Goal: Task Accomplishment & Management: Complete application form

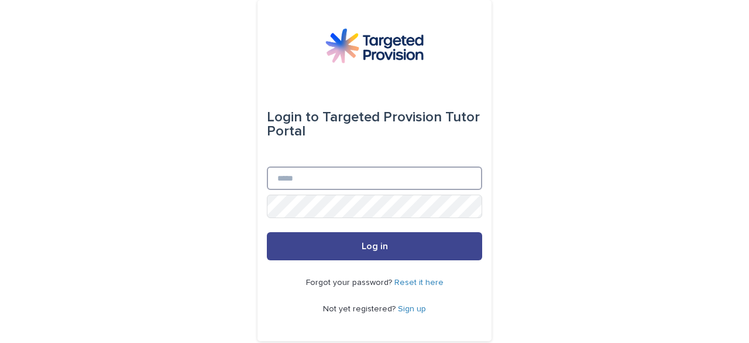
type input "**********"
click at [375, 241] on button "Log in" at bounding box center [374, 246] width 215 height 28
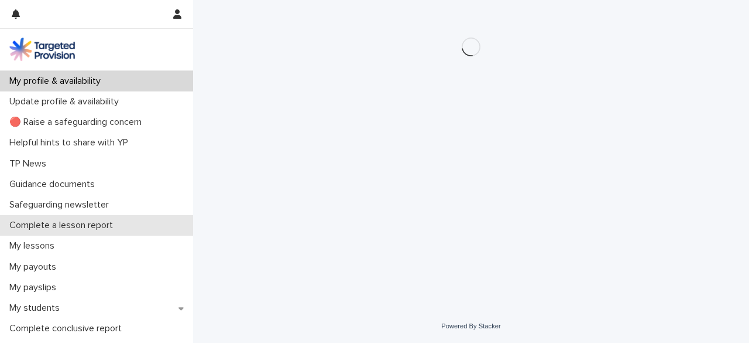
click at [104, 229] on p "Complete a lesson report" at bounding box center [64, 225] width 118 height 11
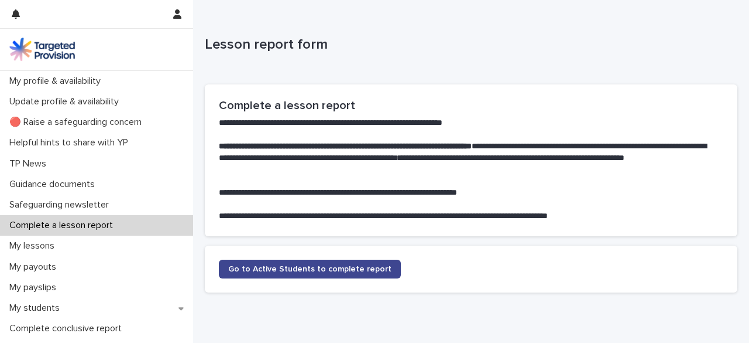
click at [310, 271] on span "Go to Active Students to complete report" at bounding box center [309, 269] width 163 height 8
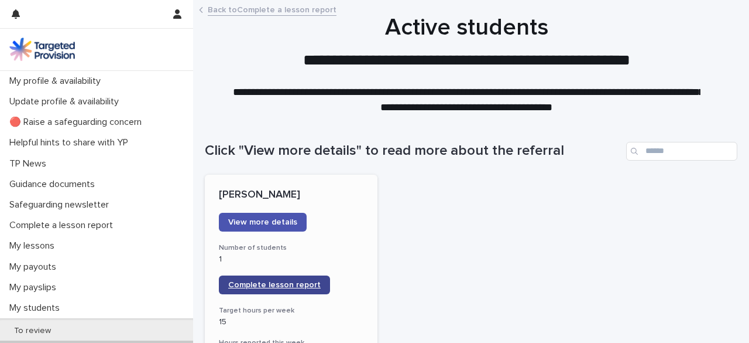
click at [259, 288] on span "Complete lesson report" at bounding box center [274, 284] width 93 height 8
click at [268, 283] on span "Complete lesson report" at bounding box center [274, 284] width 93 height 8
